Goal: Information Seeking & Learning: Learn about a topic

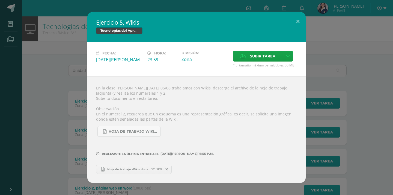
click at [327, 51] on div "Ejercicio 5, Wikis Tecnologías del Aprendizaje y la Comunicación Fecha: [DATE][…" at bounding box center [196, 97] width 389 height 170
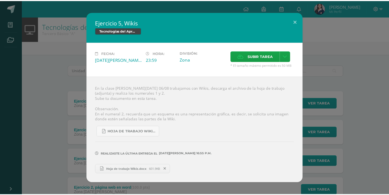
scroll to position [27, 0]
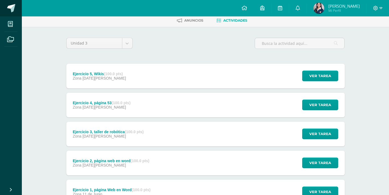
click at [4, 2] on link at bounding box center [11, 8] width 22 height 16
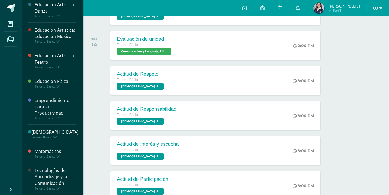
scroll to position [137, 0]
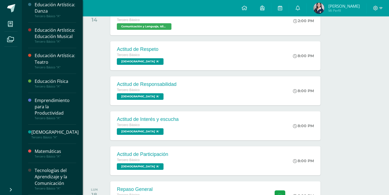
click at [43, 175] on div "Tecnologías del Aprendizaje y la Comunicación" at bounding box center [56, 176] width 42 height 19
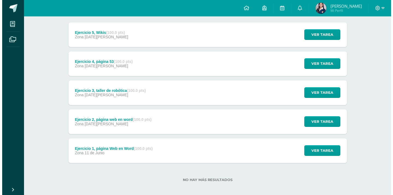
scroll to position [73, 0]
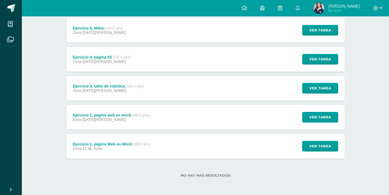
click at [298, 32] on div "Ver tarea" at bounding box center [319, 30] width 51 height 25
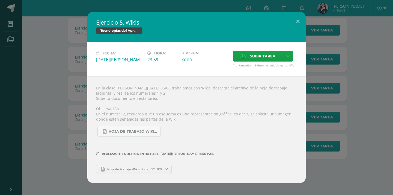
click at [345, 58] on div "Ejercicio 5, Wikis Tecnologías del Aprendizaje y la Comunicación Fecha: Miércol…" at bounding box center [196, 97] width 389 height 170
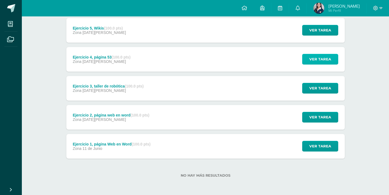
click at [324, 63] on span "Ver tarea" at bounding box center [320, 59] width 22 height 10
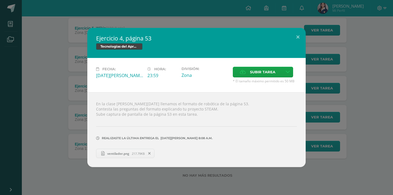
click at [356, 83] on div "Ejercicio 4, página 53 Tecnologías del Aprendizaje y la Comunicación Fecha: Mié…" at bounding box center [196, 97] width 389 height 139
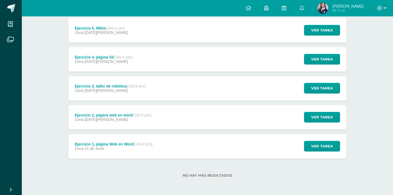
click at [331, 90] on div "Ejercicio 4, página 53 Tecnologías del Aprendizaje y la Comunicación Fecha: Mié…" at bounding box center [196, 97] width 389 height 139
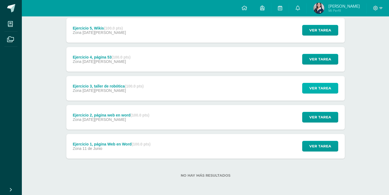
click at [327, 94] on div "Ver tarea" at bounding box center [319, 88] width 51 height 25
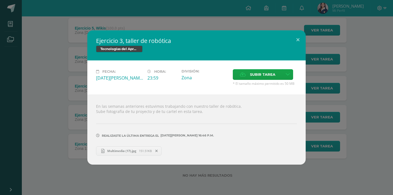
drag, startPoint x: 351, startPoint y: 93, endPoint x: 342, endPoint y: 102, distance: 12.6
click at [350, 94] on div "Ejercicio 3, taller de robótica Tecnologías del Aprendizaje y la Comunicación F…" at bounding box center [196, 97] width 389 height 134
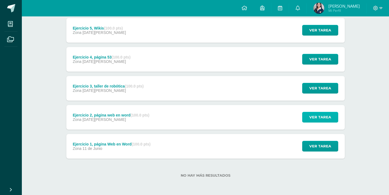
click at [328, 118] on span "Ver tarea" at bounding box center [320, 117] width 22 height 10
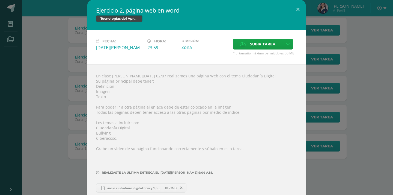
click at [347, 109] on div "Ejercicio 2, página web en word Tecnologías del Aprendizaje y la Comunicación F…" at bounding box center [196, 100] width 389 height 201
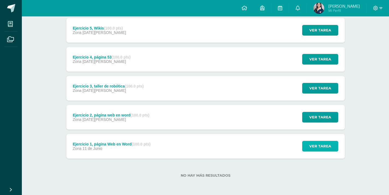
click at [326, 146] on span "Ver tarea" at bounding box center [320, 146] width 22 height 10
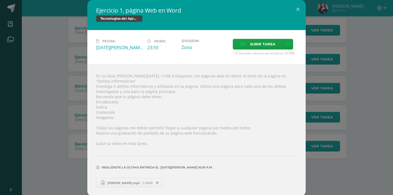
click at [350, 119] on div "Ejercicio 1, página Web en Word Tecnologías del Aprendizaje y la Comunicación F…" at bounding box center [196, 98] width 389 height 196
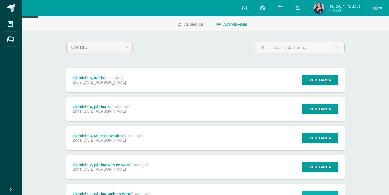
scroll to position [18, 0]
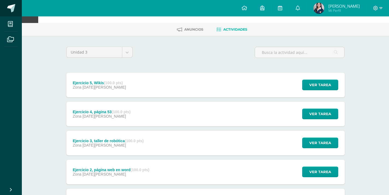
click at [19, 9] on span at bounding box center [30, 8] width 26 height 11
